Goal: Task Accomplishment & Management: Use online tool/utility

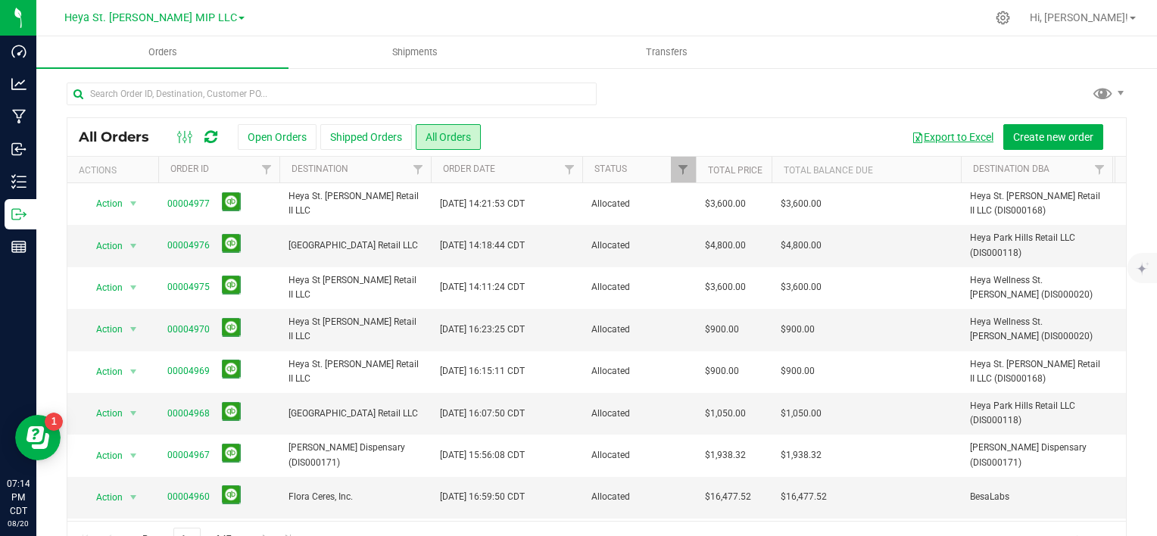
click at [917, 136] on button "Export to Excel" at bounding box center [952, 137] width 101 height 26
click at [204, 23] on span "Heya St. [PERSON_NAME] MIP LLC" at bounding box center [150, 18] width 173 height 14
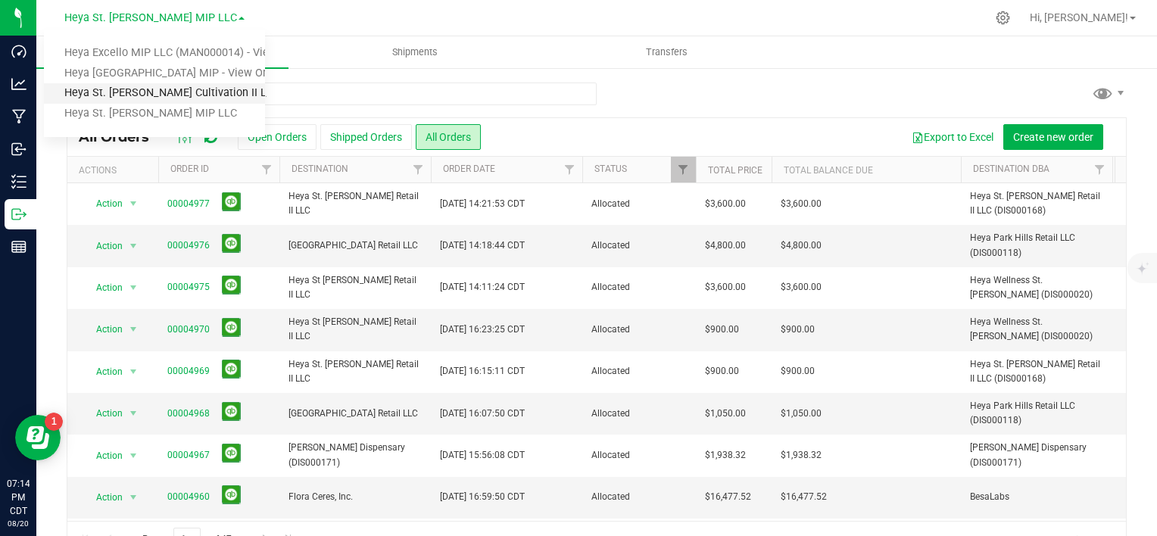
click at [179, 94] on link "Heya St. [PERSON_NAME] Cultivation II LLC" at bounding box center [154, 93] width 221 height 20
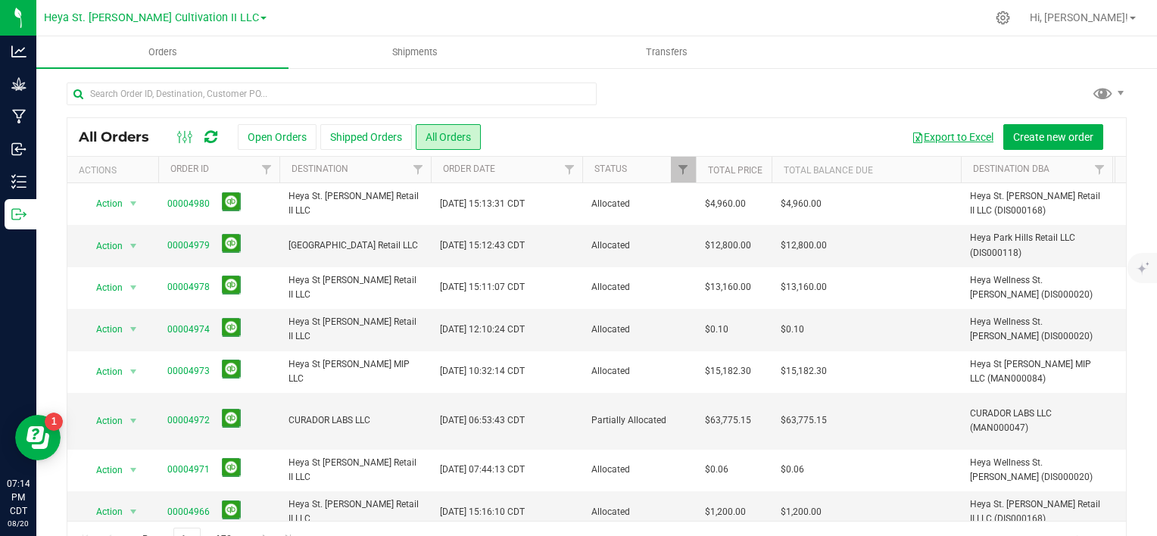
drag, startPoint x: 894, startPoint y: 69, endPoint x: 928, endPoint y: 123, distance: 64.3
click at [894, 69] on div "All Orders Open Orders Shipped Orders All Orders Export to Excel Create new ord…" at bounding box center [596, 320] width 1121 height 507
click at [942, 136] on button "Export to Excel" at bounding box center [952, 137] width 101 height 26
